Goal: Task Accomplishment & Management: Manage account settings

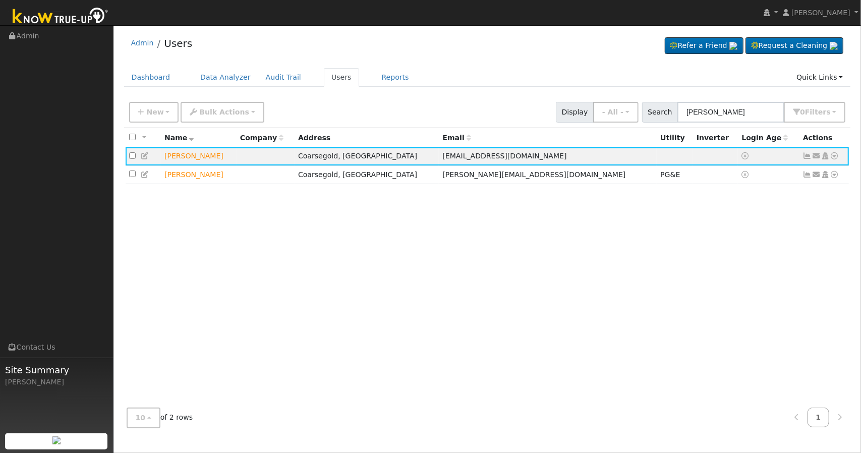
click at [161, 43] on li "Users" at bounding box center [173, 46] width 39 height 20
click at [222, 77] on link "Data Analyzer" at bounding box center [226, 77] width 66 height 19
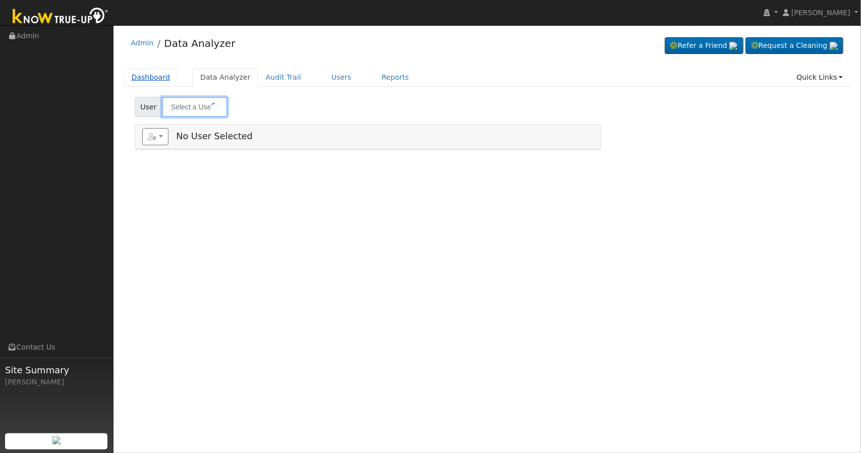
type input "[PERSON_NAME]"
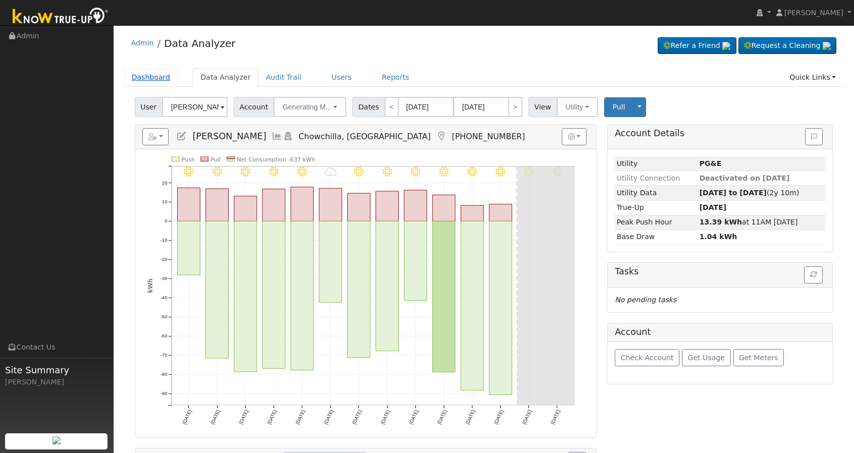
click at [146, 74] on link "Dashboard" at bounding box center [151, 77] width 54 height 19
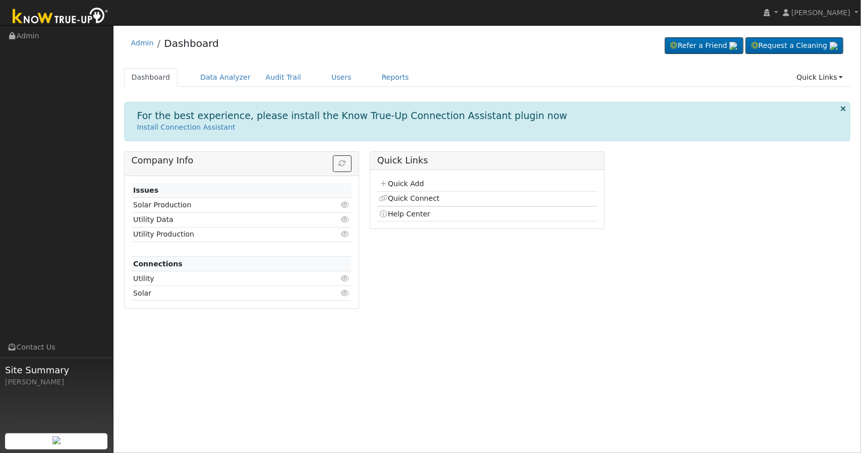
click at [140, 221] on td "Utility Data" at bounding box center [224, 219] width 185 height 15
click at [348, 275] on icon at bounding box center [345, 278] width 9 height 7
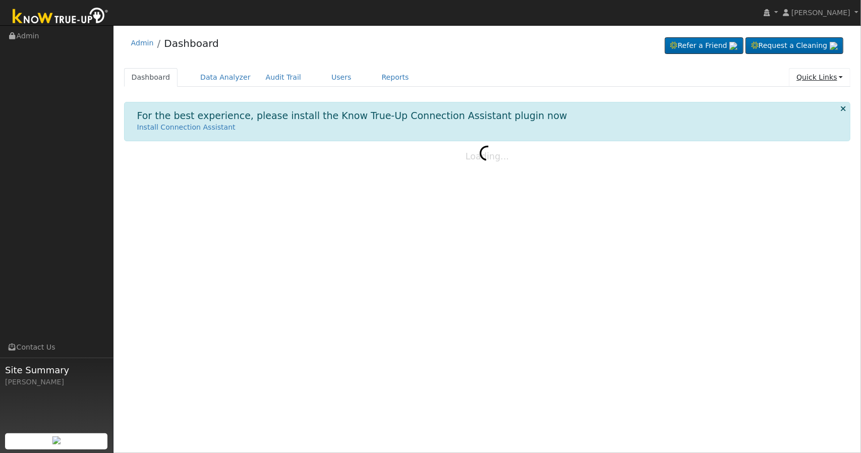
click at [819, 73] on link "Quick Links" at bounding box center [820, 77] width 62 height 19
click at [809, 94] on link "Quick Add" at bounding box center [812, 99] width 75 height 14
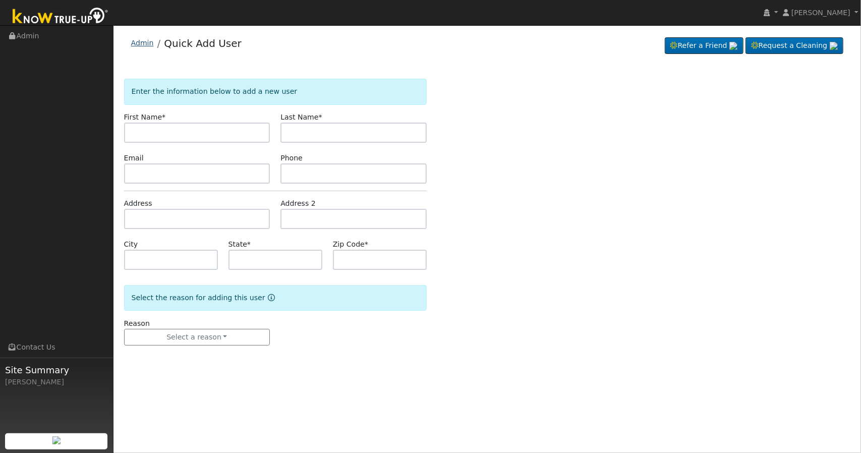
click at [141, 44] on link "Admin" at bounding box center [142, 43] width 23 height 8
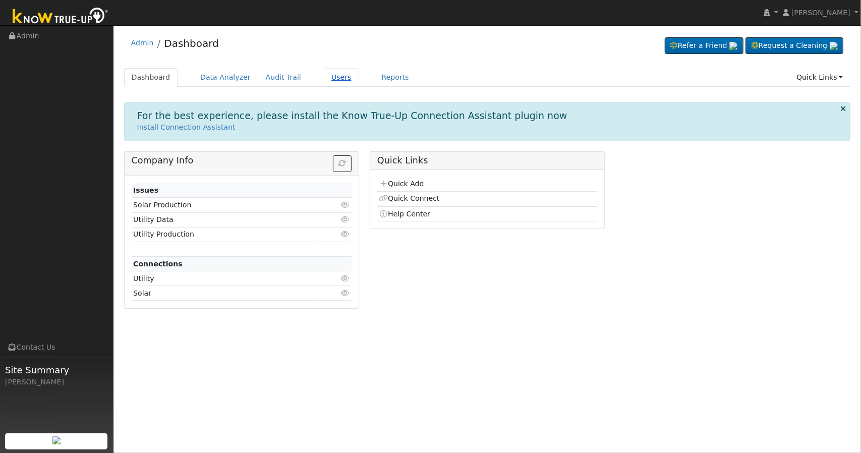
click at [324, 84] on link "Users" at bounding box center [341, 77] width 35 height 19
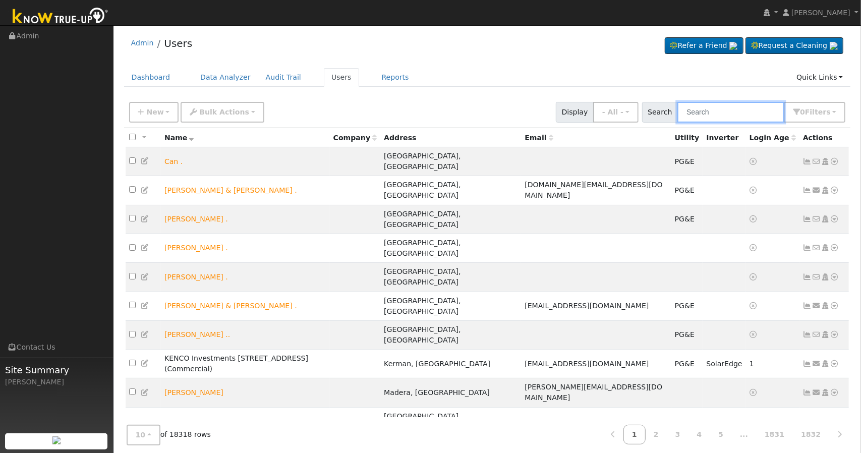
click at [714, 122] on input "text" at bounding box center [731, 112] width 107 height 21
paste input "Lovik mirzaeian"
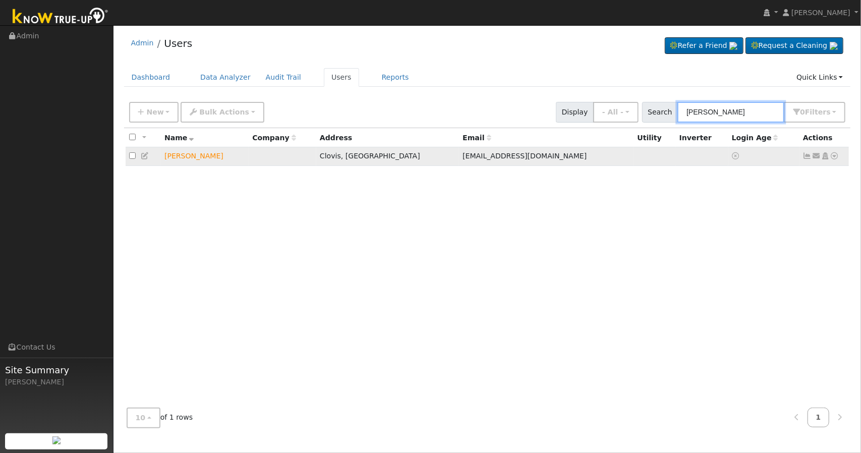
type input "Lovik mirzaeian"
click at [809, 157] on icon at bounding box center [807, 155] width 9 height 7
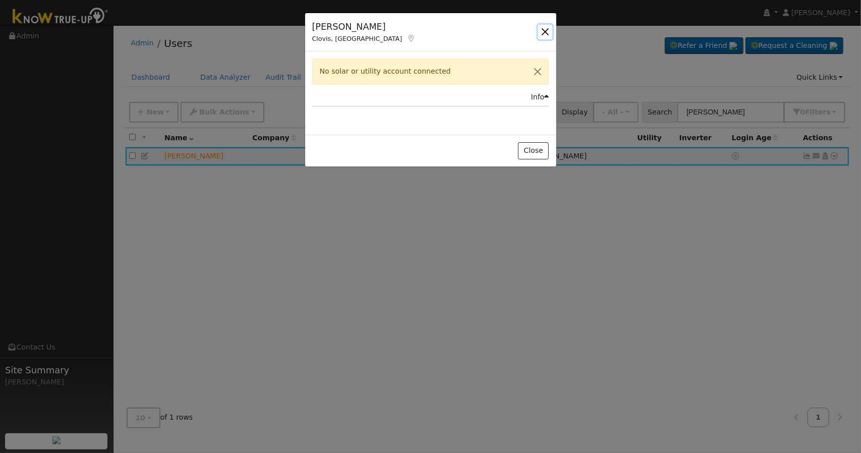
click at [543, 36] on button "button" at bounding box center [545, 32] width 14 height 14
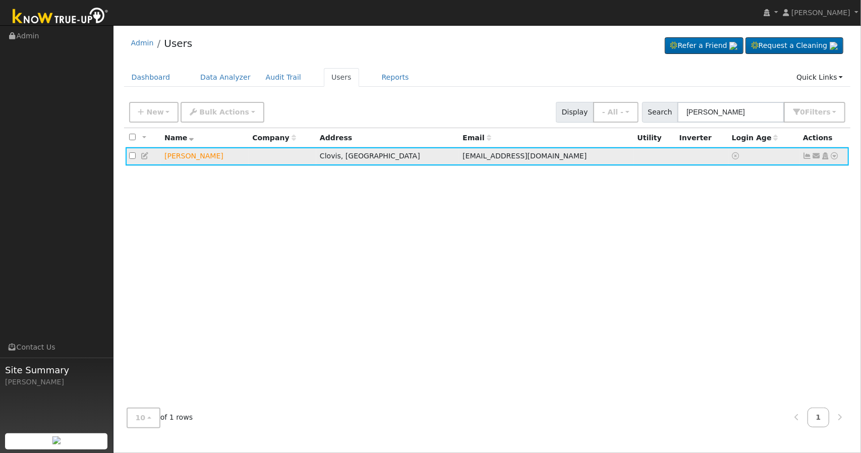
click at [818, 159] on icon at bounding box center [816, 155] width 9 height 7
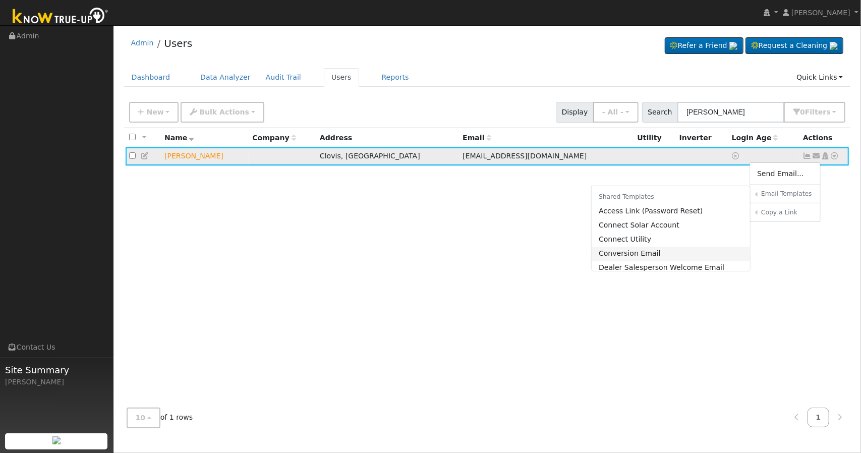
click at [647, 254] on link "Conversion Email" at bounding box center [671, 254] width 159 height 14
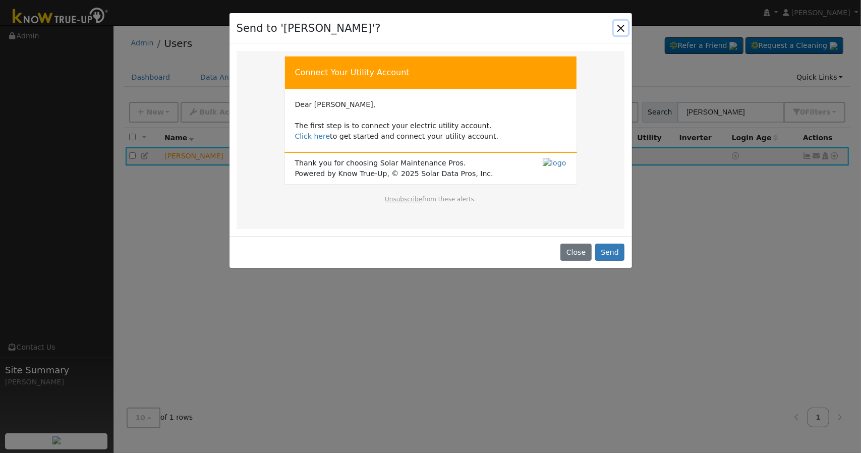
click at [619, 29] on button "Close" at bounding box center [621, 28] width 14 height 14
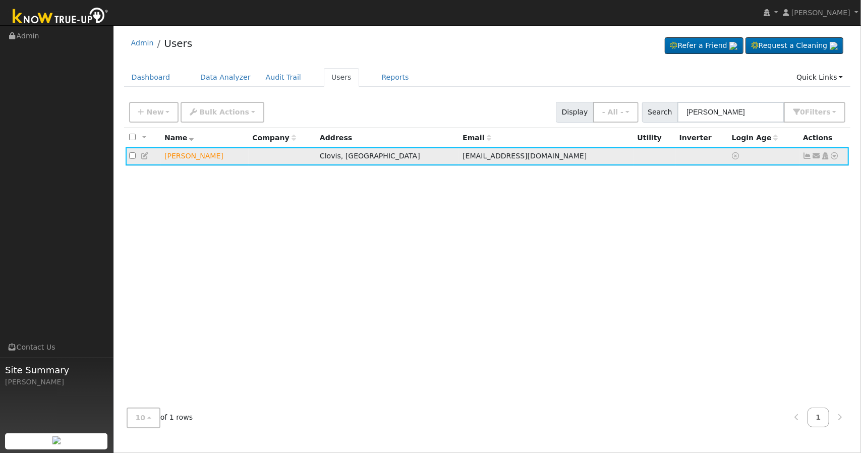
click at [824, 154] on icon at bounding box center [825, 155] width 9 height 7
